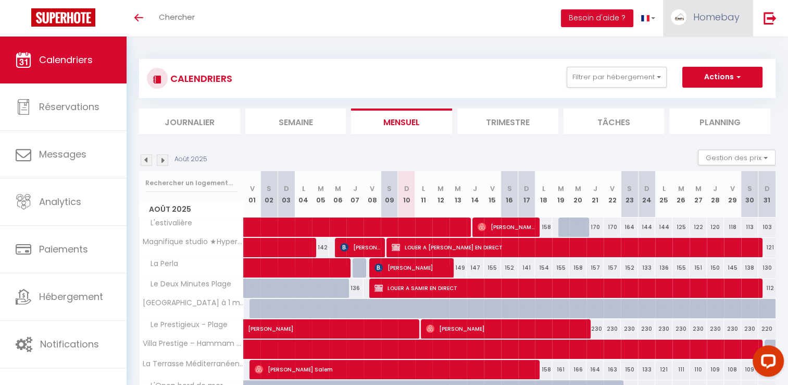
click at [721, 20] on span "Homebay" at bounding box center [717, 16] width 46 height 13
click at [719, 21] on span "Homebay" at bounding box center [717, 16] width 46 height 13
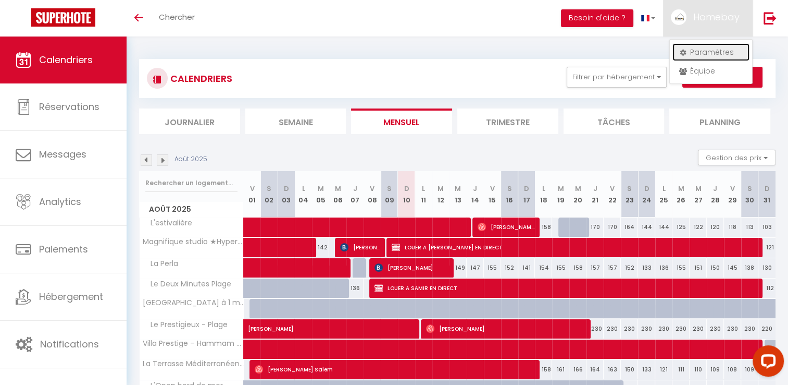
click at [708, 53] on link "Paramètres" at bounding box center [711, 52] width 77 height 18
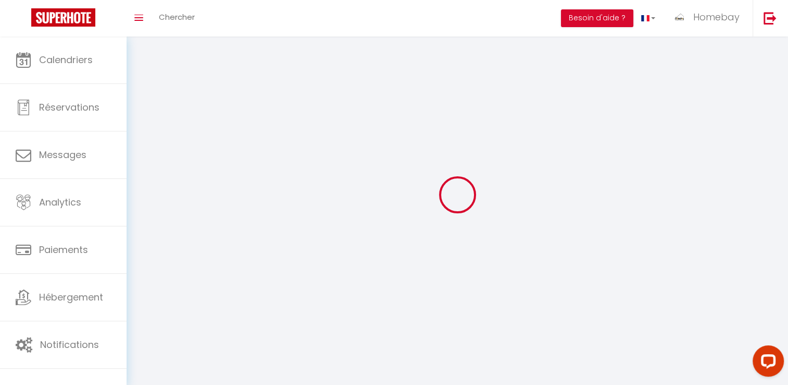
type input "Homebay"
type input "Conciergerie"
type input "0783663393"
type input "17 avenue du midi"
type input "06220"
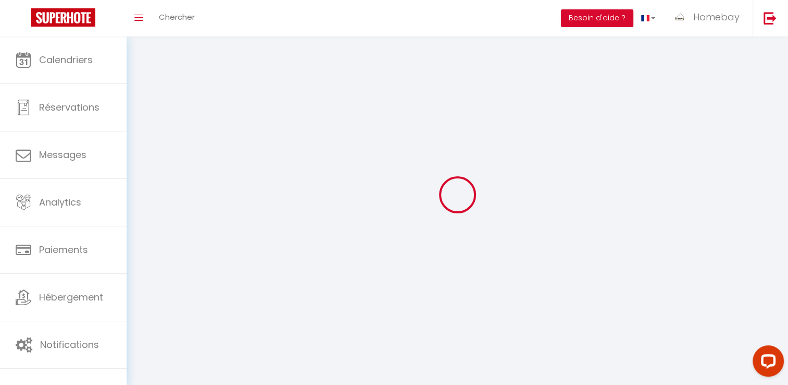
type input "golfe juan vallauris"
type input "HVYbkQrikcsWZyZQ1R5wl3xcW"
type input "eTkIkoRWOanKEXzRErFJeIKi1"
type input "https://app.superhote.com/#/get-available-rentals/eTkIkoRWOanKEXzRErFJeIKi1"
select select "28"
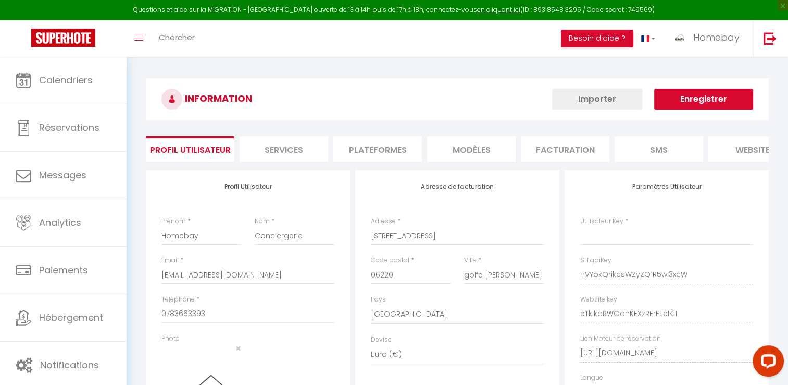
type input "HVYbkQrikcsWZyZQ1R5wl3xcW"
type input "eTkIkoRWOanKEXzRErFJeIKi1"
type input "https://app.superhote.com/#/get-available-rentals/eTkIkoRWOanKEXzRErFJeIKi1"
select select "fr"
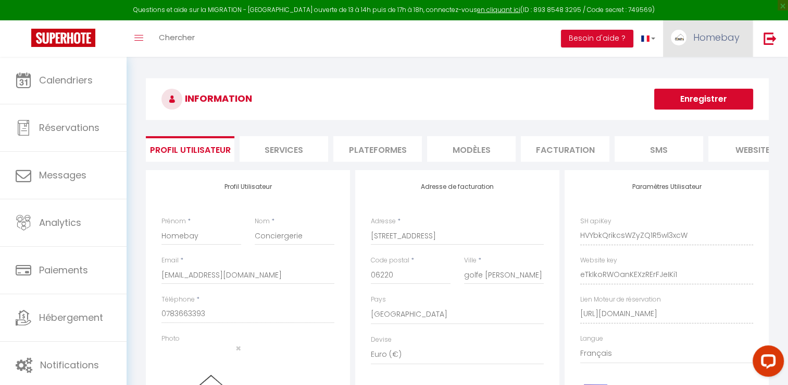
click at [698, 36] on span "Homebay" at bounding box center [717, 37] width 46 height 13
click at [695, 39] on span "Homebay" at bounding box center [717, 37] width 46 height 13
click at [698, 84] on link "Équipe" at bounding box center [711, 91] width 77 height 18
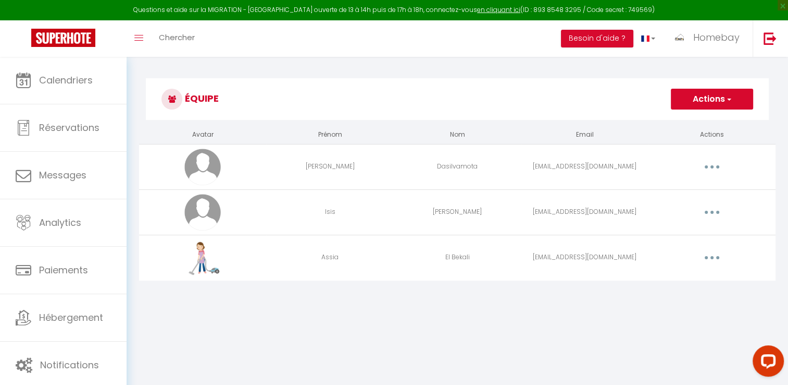
click at [719, 262] on button "button" at bounding box center [712, 257] width 29 height 17
click at [697, 280] on link "Editer" at bounding box center [685, 282] width 77 height 18
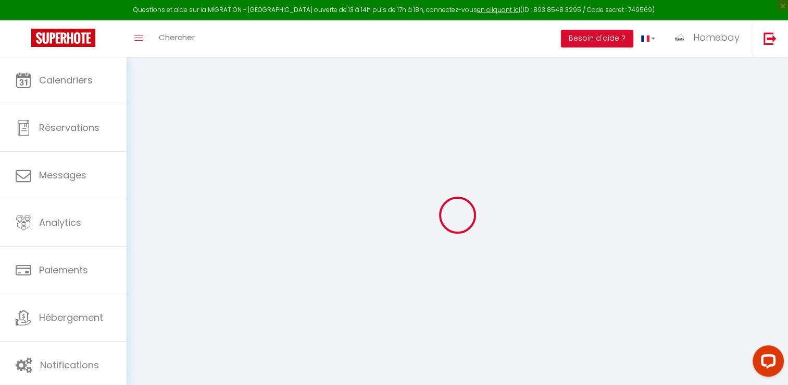
type input "[EMAIL_ADDRESS][DOMAIN_NAME]"
type input "Assia"
type input "El Bekali"
type input "assia.elbeekali@gmail.com"
type textarea "Assia2024"
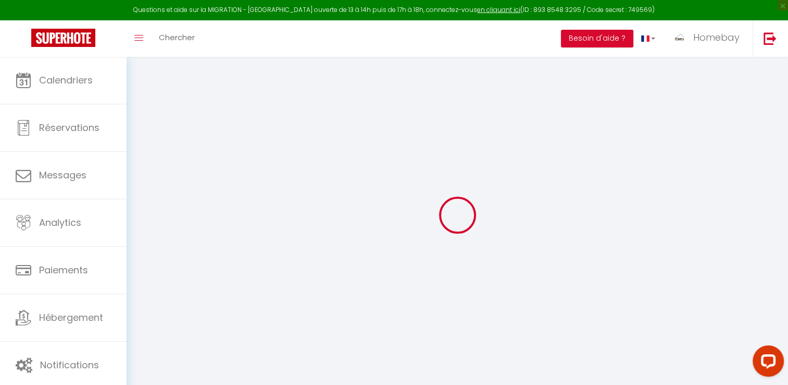
type textarea "https://app.superhote.com/#/connect/tyZOcbSjUz"
checkbox input "false"
checkbox input "true"
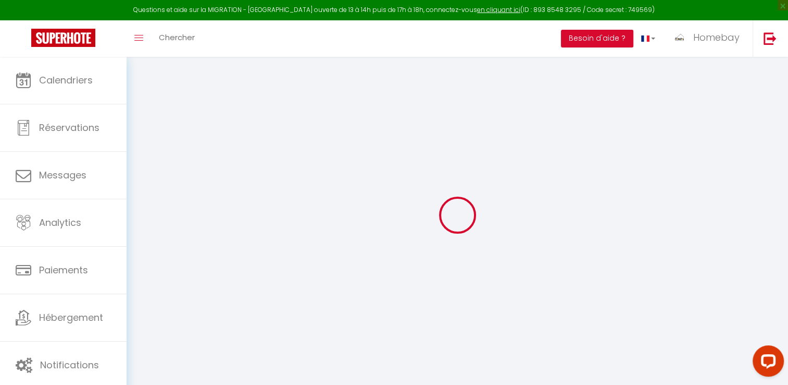
checkbox input "true"
checkbox input "false"
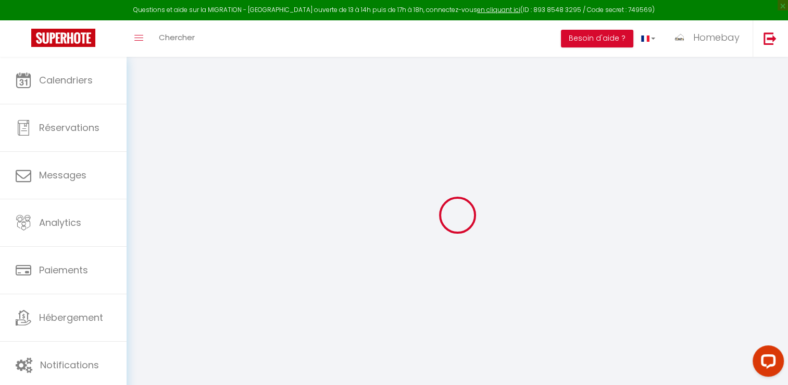
checkbox input "false"
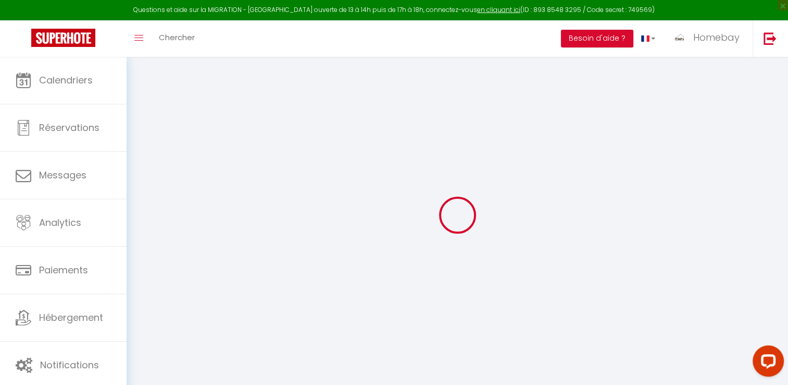
checkbox input "false"
select select
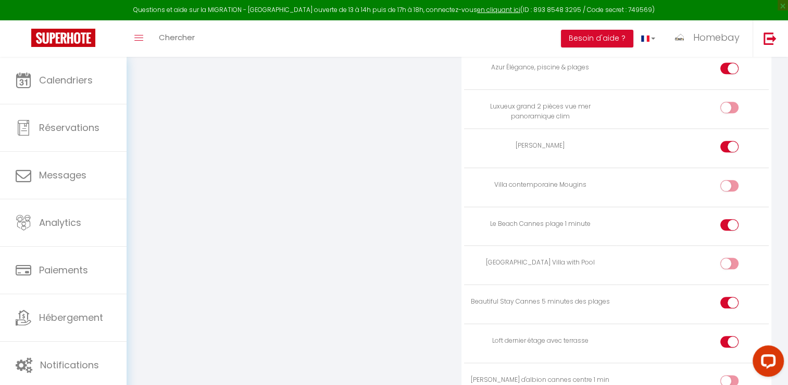
scroll to position [1146, 0]
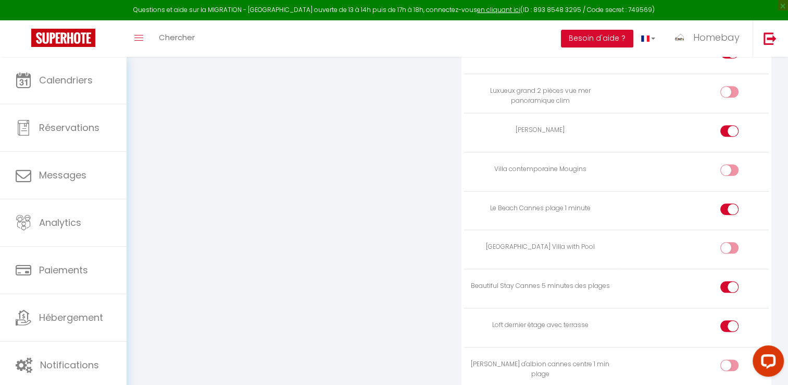
click at [730, 281] on input "checkbox" at bounding box center [739, 289] width 18 height 16
checkbox input "true"
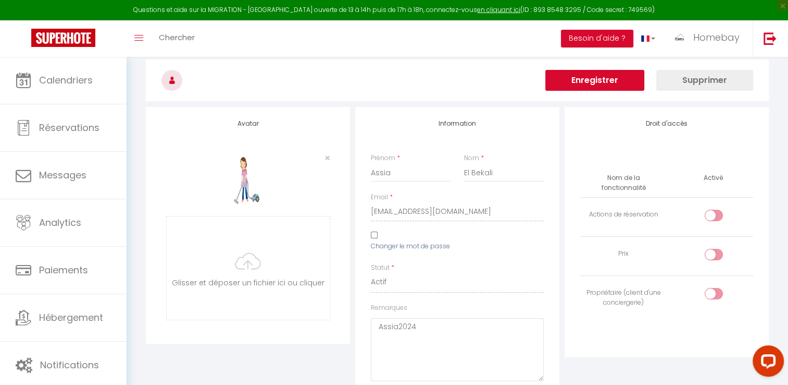
scroll to position [0, 0]
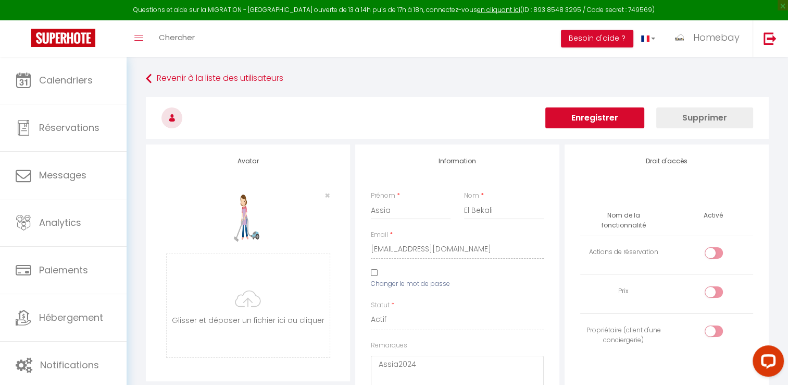
click at [599, 118] on button "Enregistrer" at bounding box center [595, 117] width 99 height 21
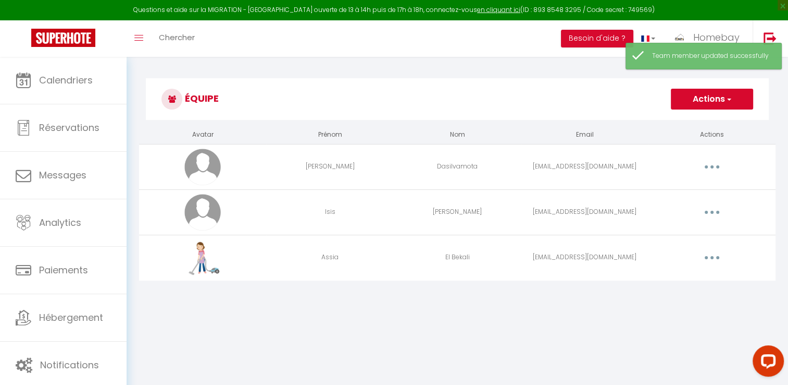
drag, startPoint x: 599, startPoint y: 118, endPoint x: 709, endPoint y: 164, distance: 118.9
click at [709, 164] on button "button" at bounding box center [712, 166] width 29 height 17
drag, startPoint x: 709, startPoint y: 164, endPoint x: 721, endPoint y: 165, distance: 12.1
click at [721, 165] on button "button" at bounding box center [712, 166] width 29 height 17
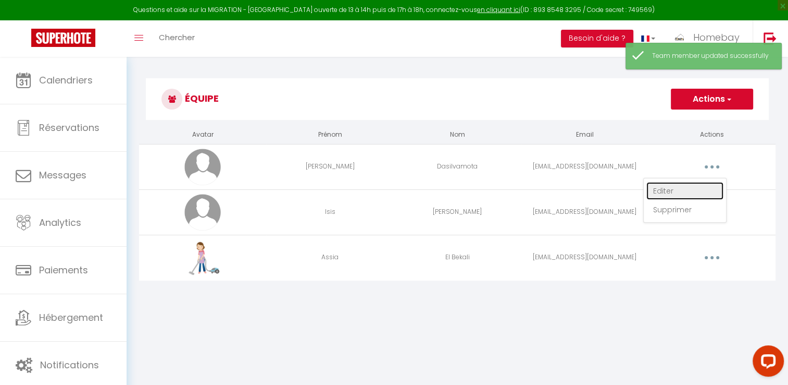
click at [678, 189] on link "Editer" at bounding box center [685, 191] width 77 height 18
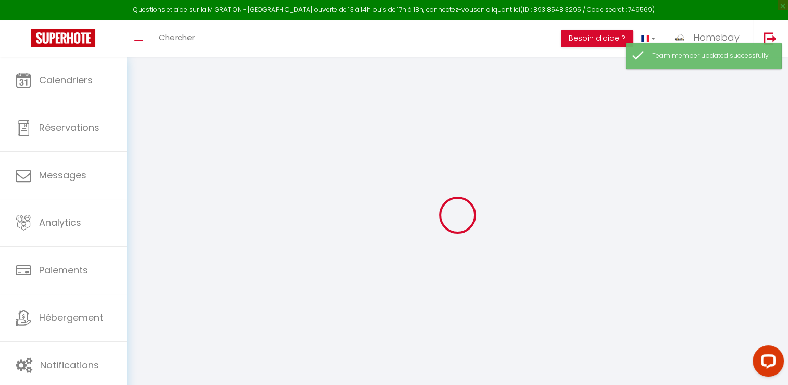
type input "Lucianne"
type input "Dasilvamota"
type input "dasilvamota.luciane@gmail.com"
type textarea "numero = 0616728275 Habite a Vallauris"
type textarea "https://app.superhote.com/#/connect/uZMZXG3JIq"
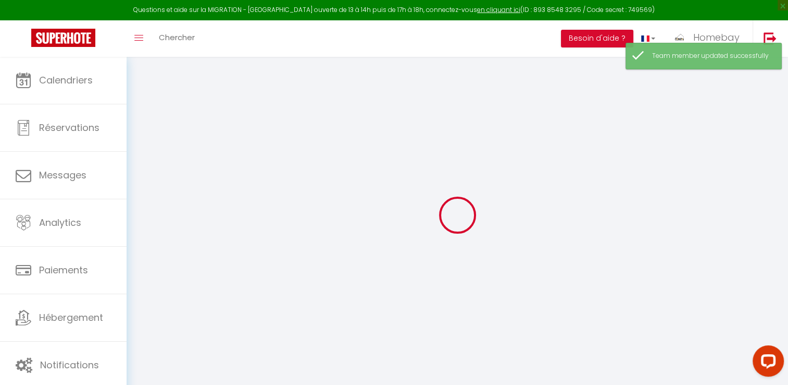
checkbox input "false"
checkbox input "true"
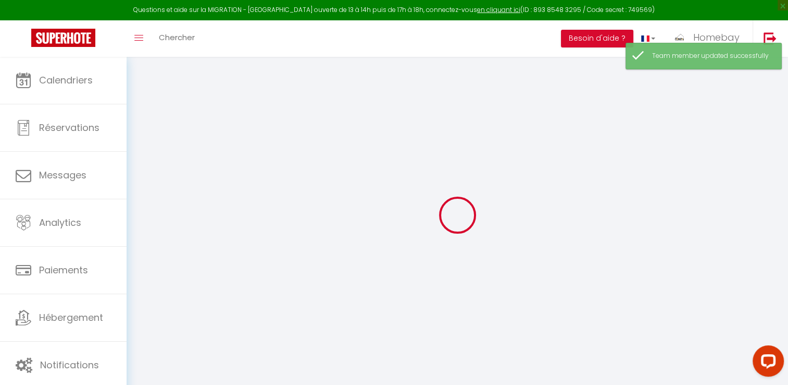
checkbox input "true"
checkbox input "false"
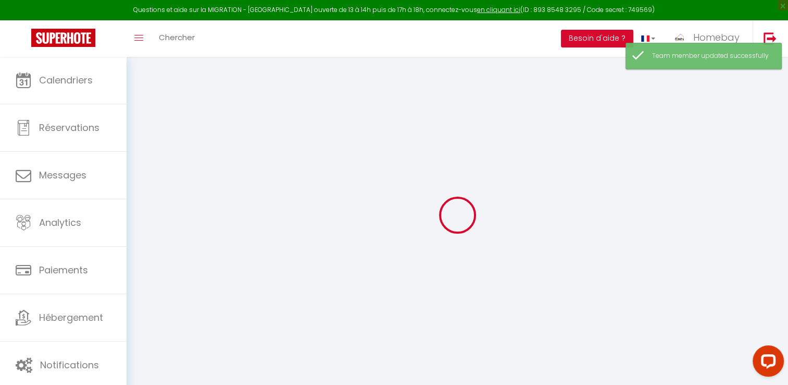
checkbox input "false"
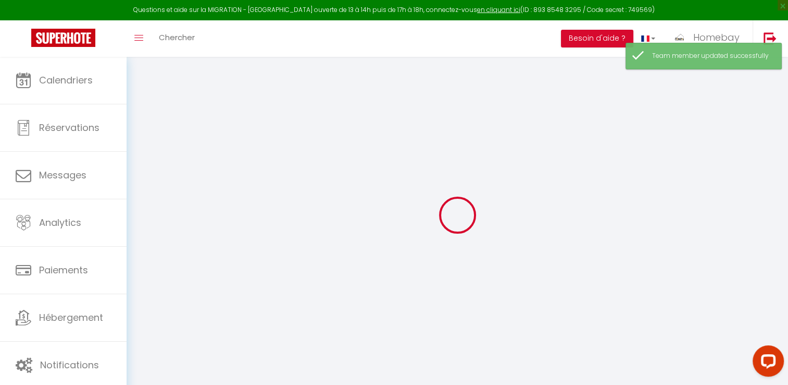
select select
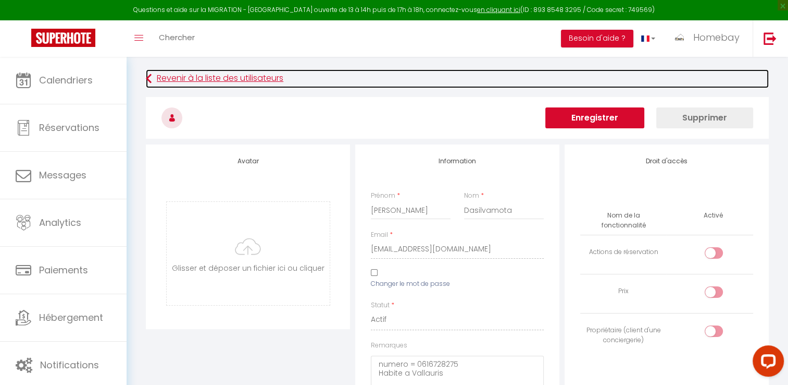
click at [262, 78] on link "Revenir à la liste des utilisateurs" at bounding box center [457, 78] width 623 height 19
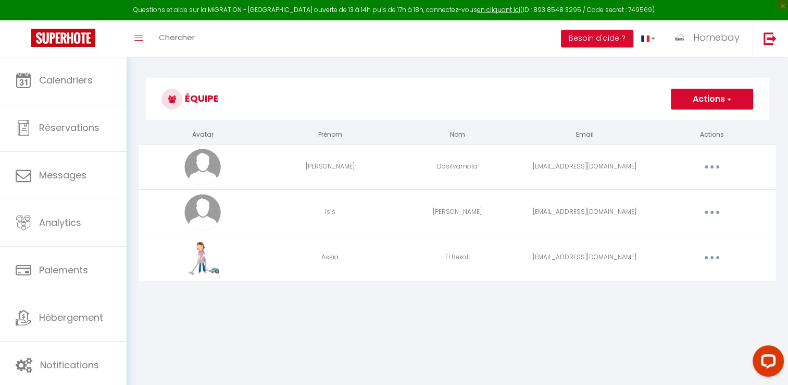
click at [707, 101] on button "Actions" at bounding box center [712, 99] width 82 height 21
click at [711, 258] on button "button" at bounding box center [712, 257] width 29 height 17
click at [678, 281] on link "Editer" at bounding box center [685, 282] width 77 height 18
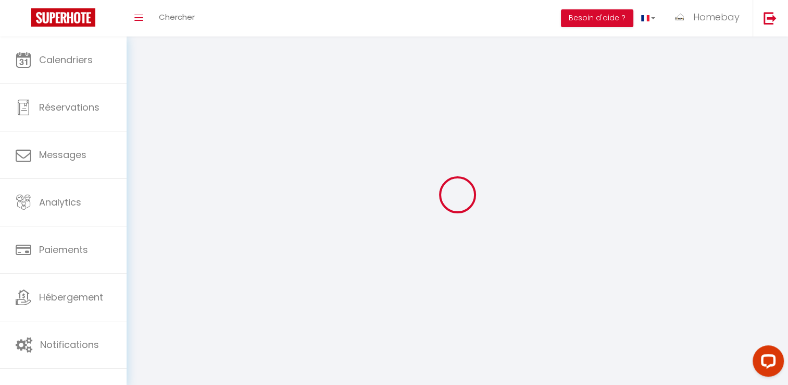
type input "[EMAIL_ADDRESS][DOMAIN_NAME]"
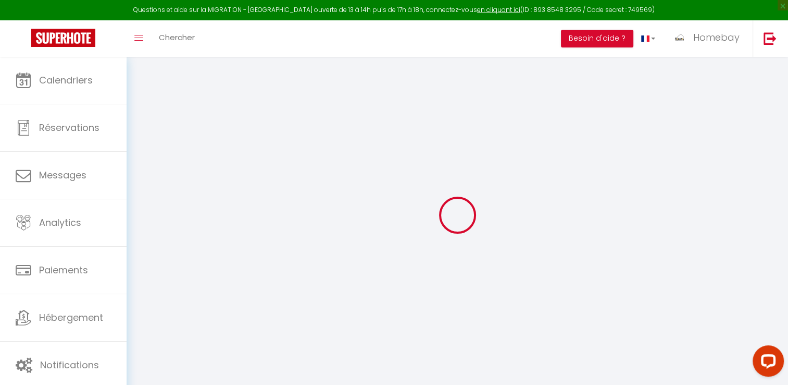
type input "Assia"
type input "El Bekali"
type input "assia.elbeekali@gmail.com"
type textarea "Assia2024"
type textarea "https://app.superhote.com/#/connect/tyZOcbSjUz"
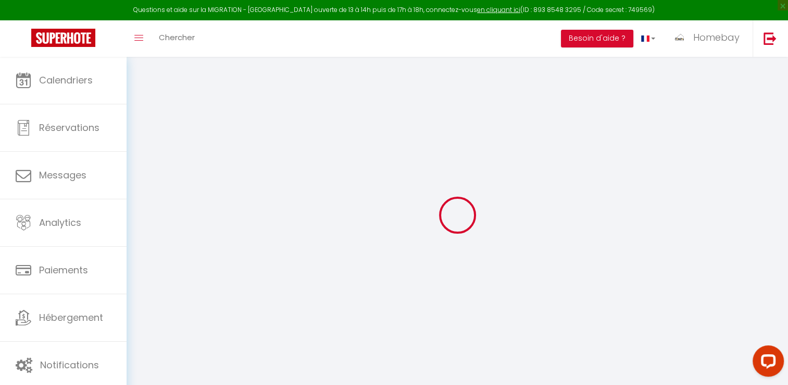
checkbox input "false"
checkbox input "true"
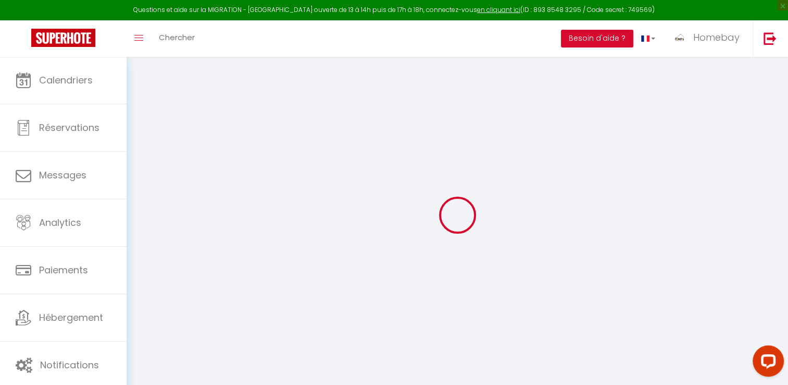
checkbox input "true"
checkbox input "false"
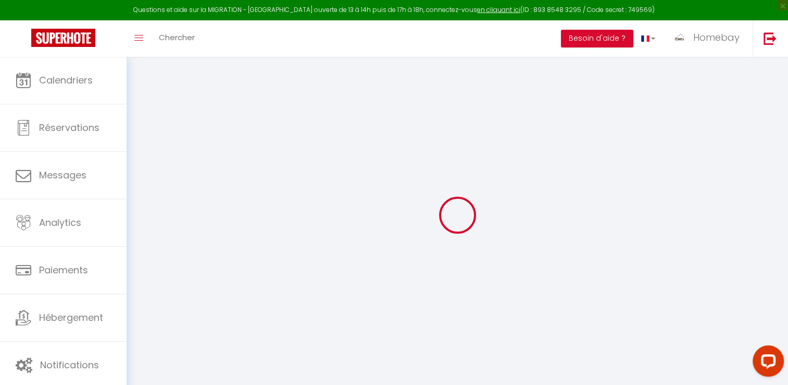
checkbox input "false"
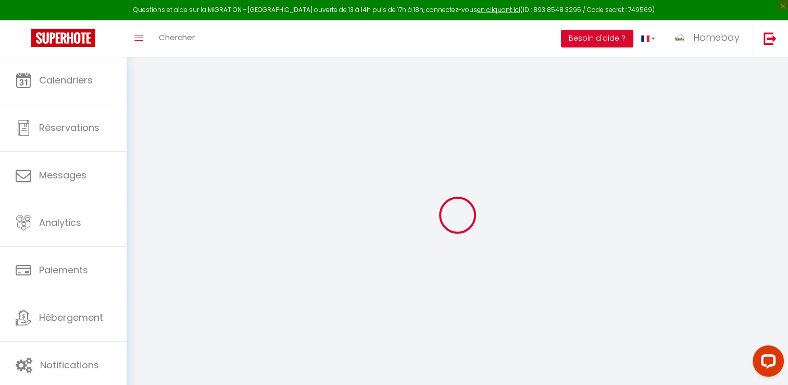
select select
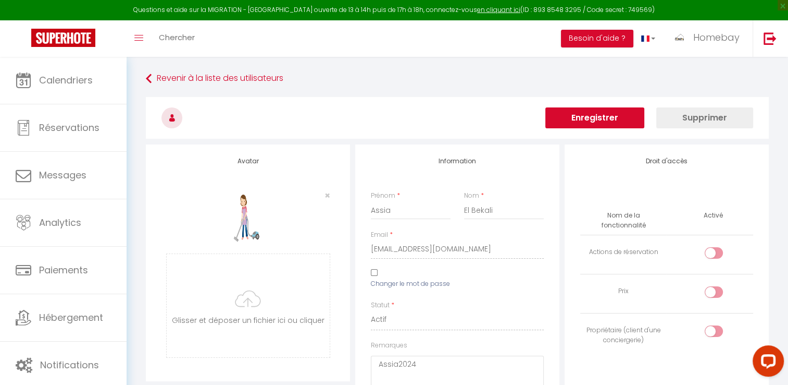
click at [595, 113] on button "Enregistrer" at bounding box center [595, 117] width 99 height 21
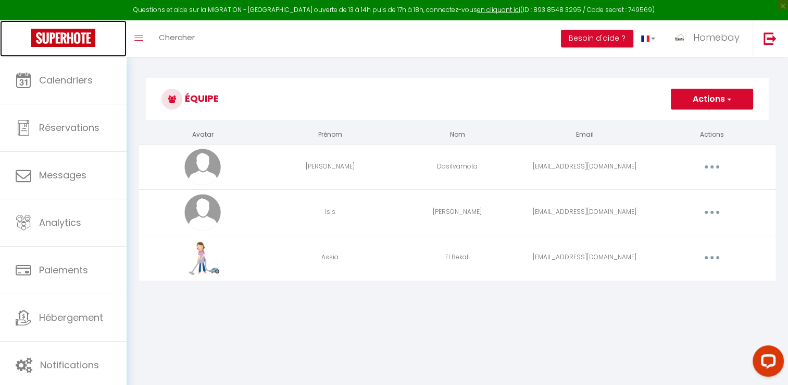
click at [88, 40] on img at bounding box center [63, 38] width 64 height 18
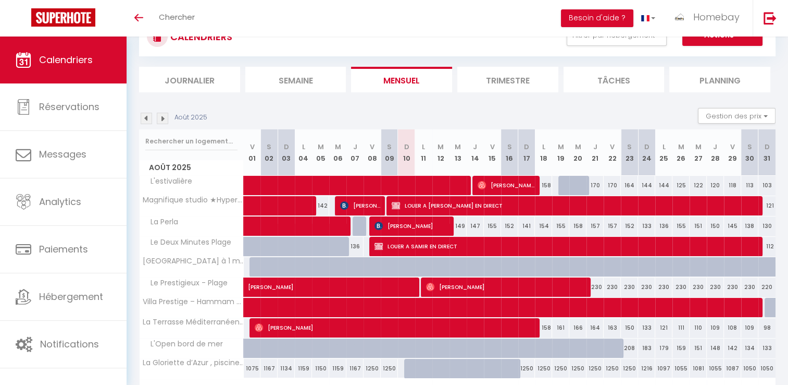
scroll to position [102, 0]
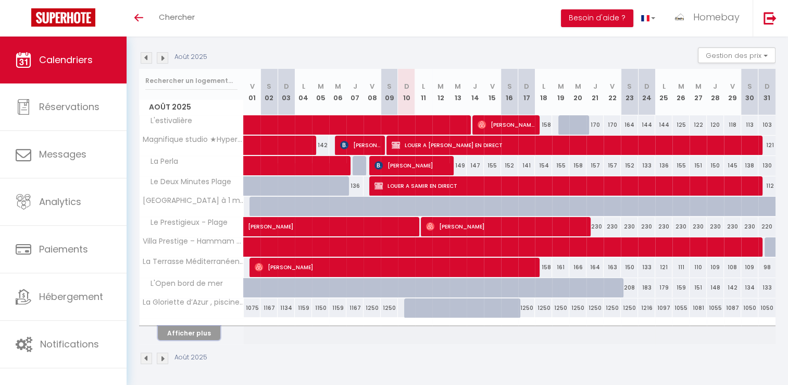
click at [202, 326] on button "Afficher plus" at bounding box center [189, 333] width 63 height 14
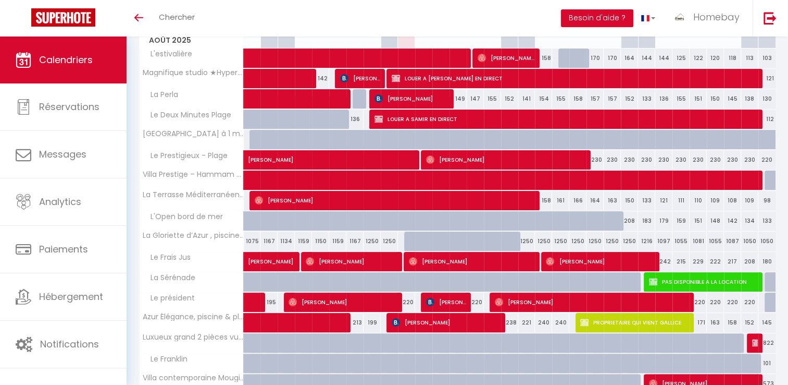
scroll to position [304, 0]
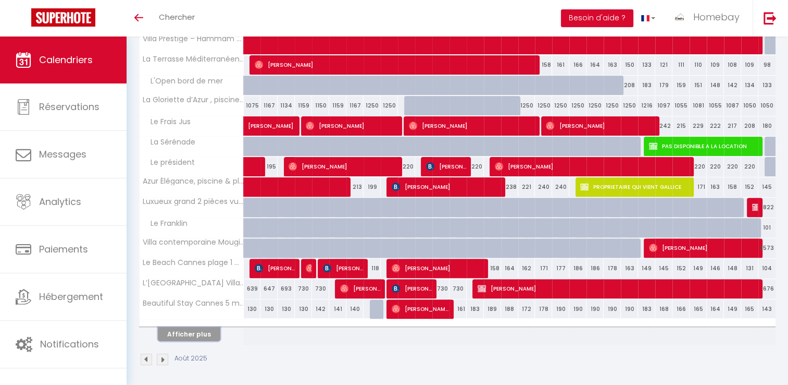
click at [204, 330] on button "Afficher plus" at bounding box center [189, 334] width 63 height 14
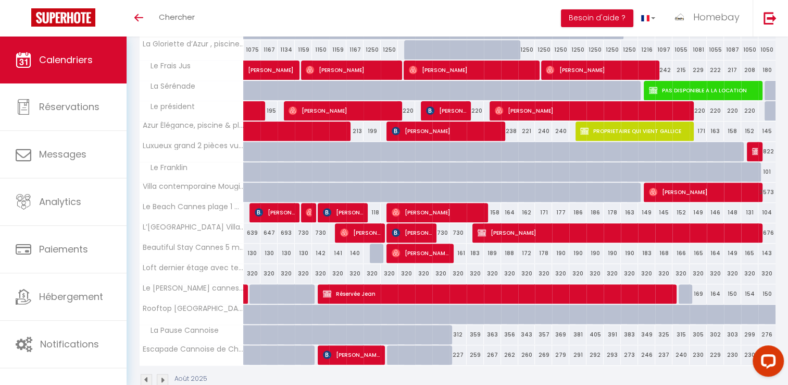
scroll to position [380, 0]
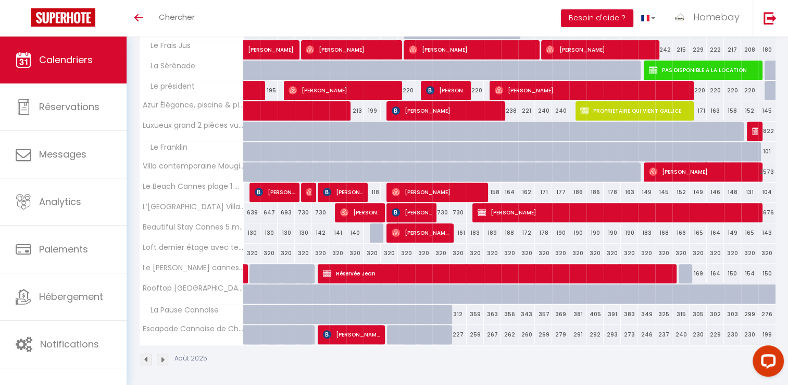
click at [475, 223] on div "183" at bounding box center [475, 232] width 17 height 19
click at [0, 0] on div at bounding box center [0, 0] width 0 height 0
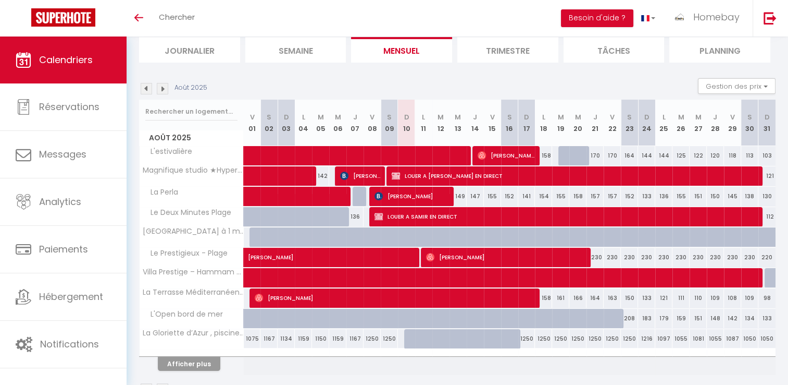
scroll to position [102, 0]
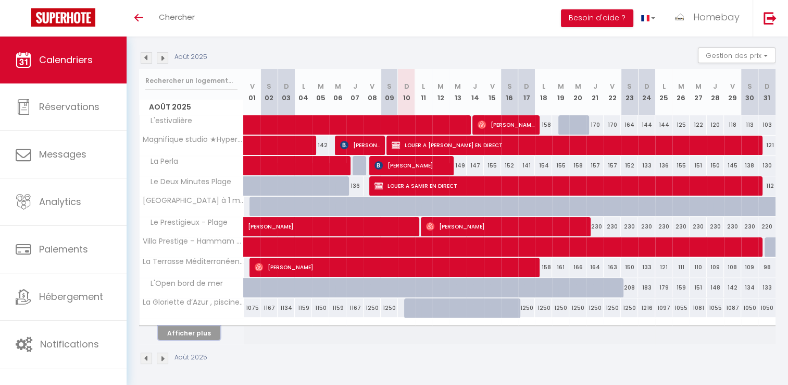
click at [205, 334] on button "Afficher plus" at bounding box center [189, 333] width 63 height 14
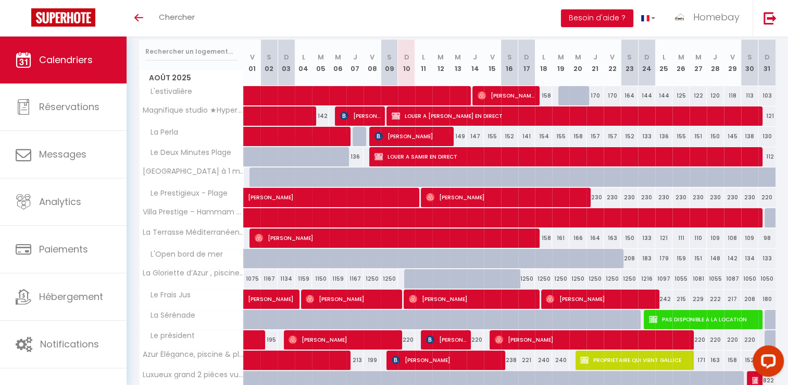
scroll to position [120, 0]
